Goal: Find specific fact: Find contact information

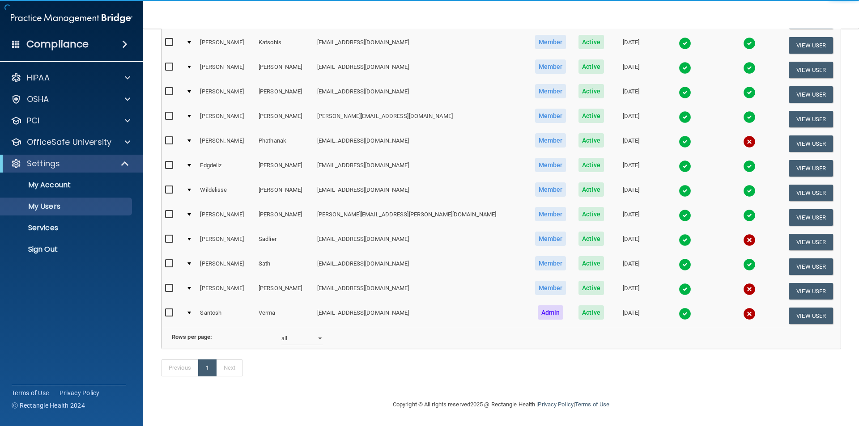
scroll to position [348, 0]
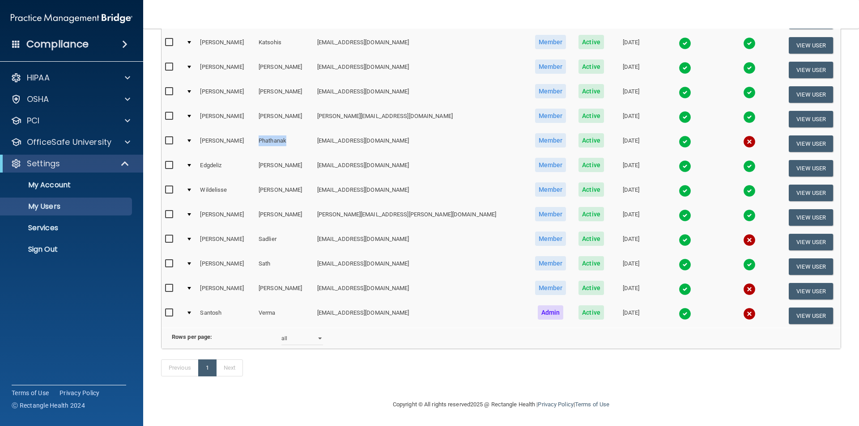
drag, startPoint x: 258, startPoint y: 127, endPoint x: 292, endPoint y: 126, distance: 34.0
click at [292, 131] on td "Phathanak" at bounding box center [284, 143] width 59 height 25
copy td "Phathanak"
drag, startPoint x: 313, startPoint y: 127, endPoint x: 382, endPoint y: 124, distance: 69.4
click at [382, 131] on td "[EMAIL_ADDRESS][DOMAIN_NAME]" at bounding box center [420, 143] width 215 height 25
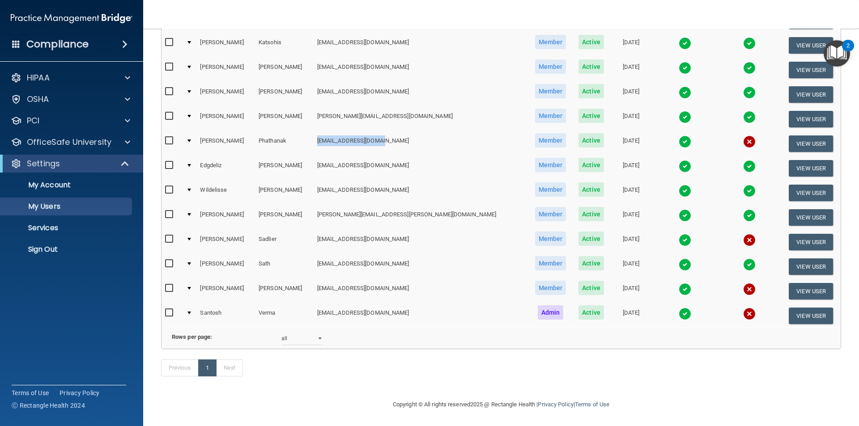
copy td "[EMAIL_ADDRESS][DOMAIN_NAME]"
click at [419, 279] on td "[EMAIL_ADDRESS][DOMAIN_NAME]" at bounding box center [420, 291] width 215 height 25
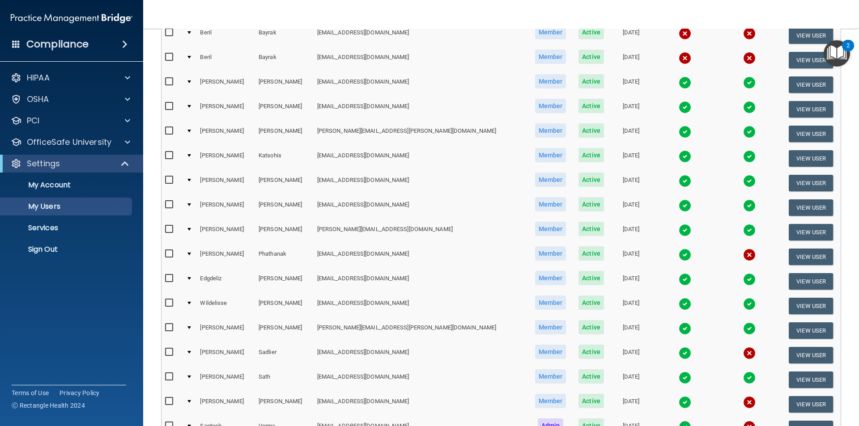
scroll to position [224, 0]
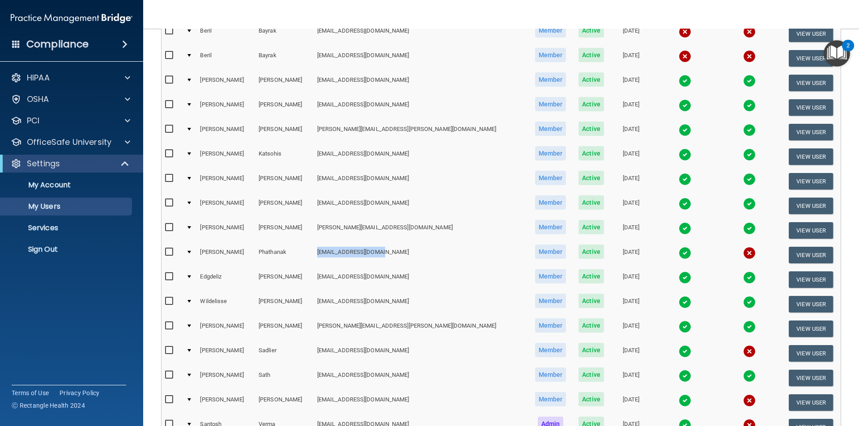
drag, startPoint x: 313, startPoint y: 252, endPoint x: 420, endPoint y: 257, distance: 107.0
click at [420, 257] on td "[EMAIL_ADDRESS][DOMAIN_NAME]" at bounding box center [420, 255] width 215 height 25
copy td "[EMAIL_ADDRESS][DOMAIN_NAME]"
